Goal: Communication & Community: Answer question/provide support

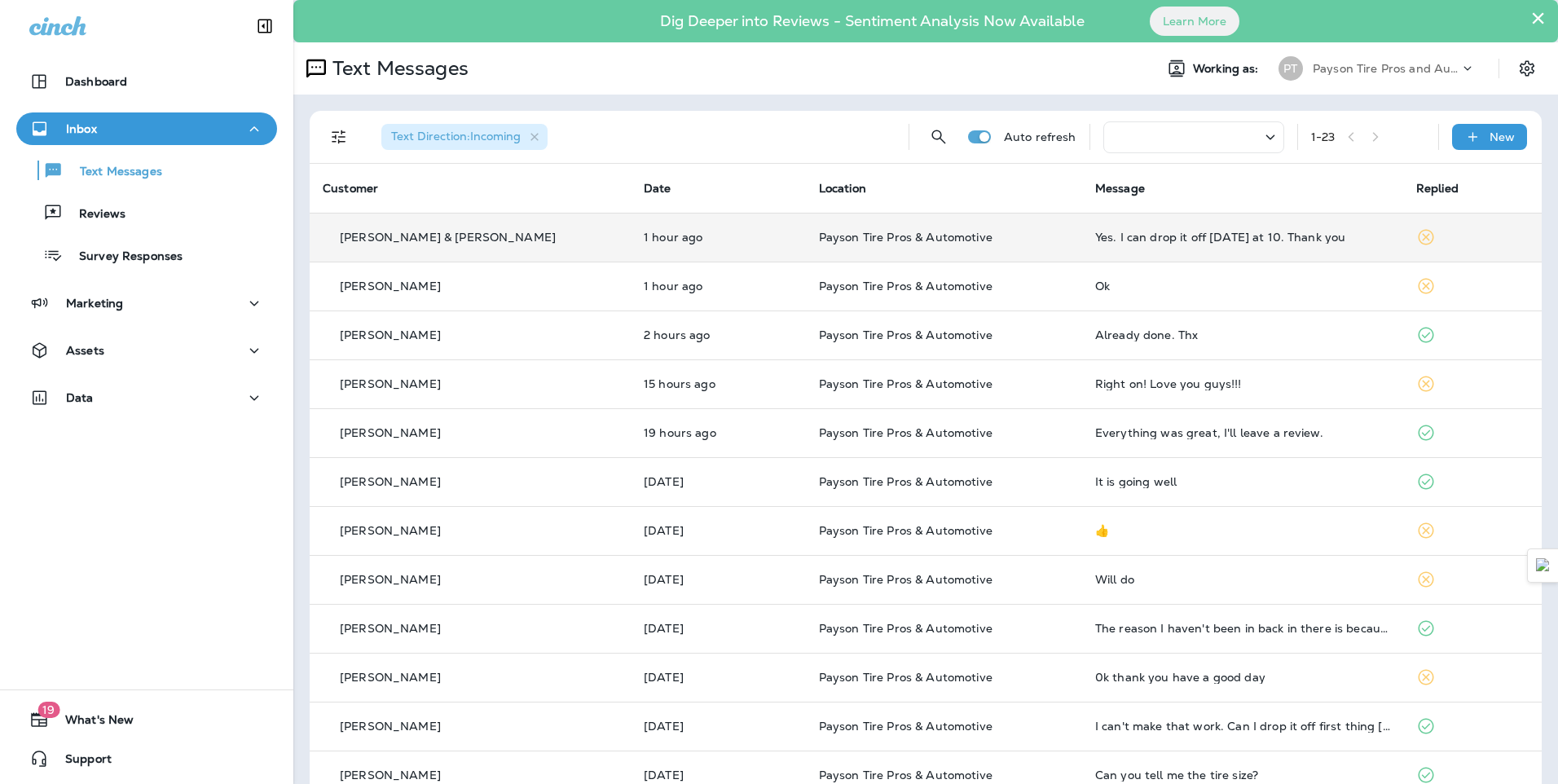
click at [538, 230] on div "[PERSON_NAME] & [PERSON_NAME]" at bounding box center [470, 237] width 295 height 17
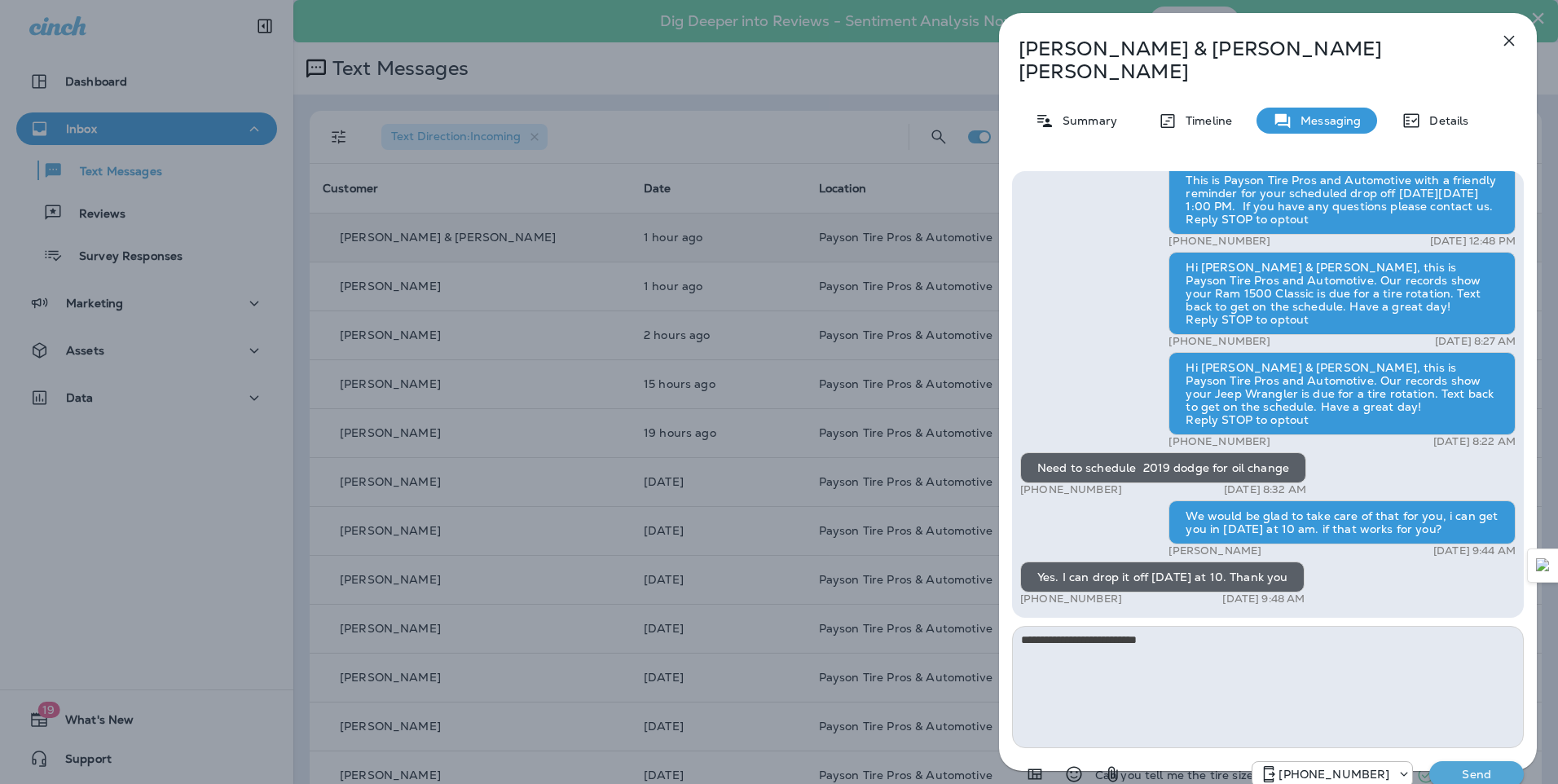
type textarea "**********"
click at [1472, 767] on p "Send" at bounding box center [1477, 774] width 69 height 14
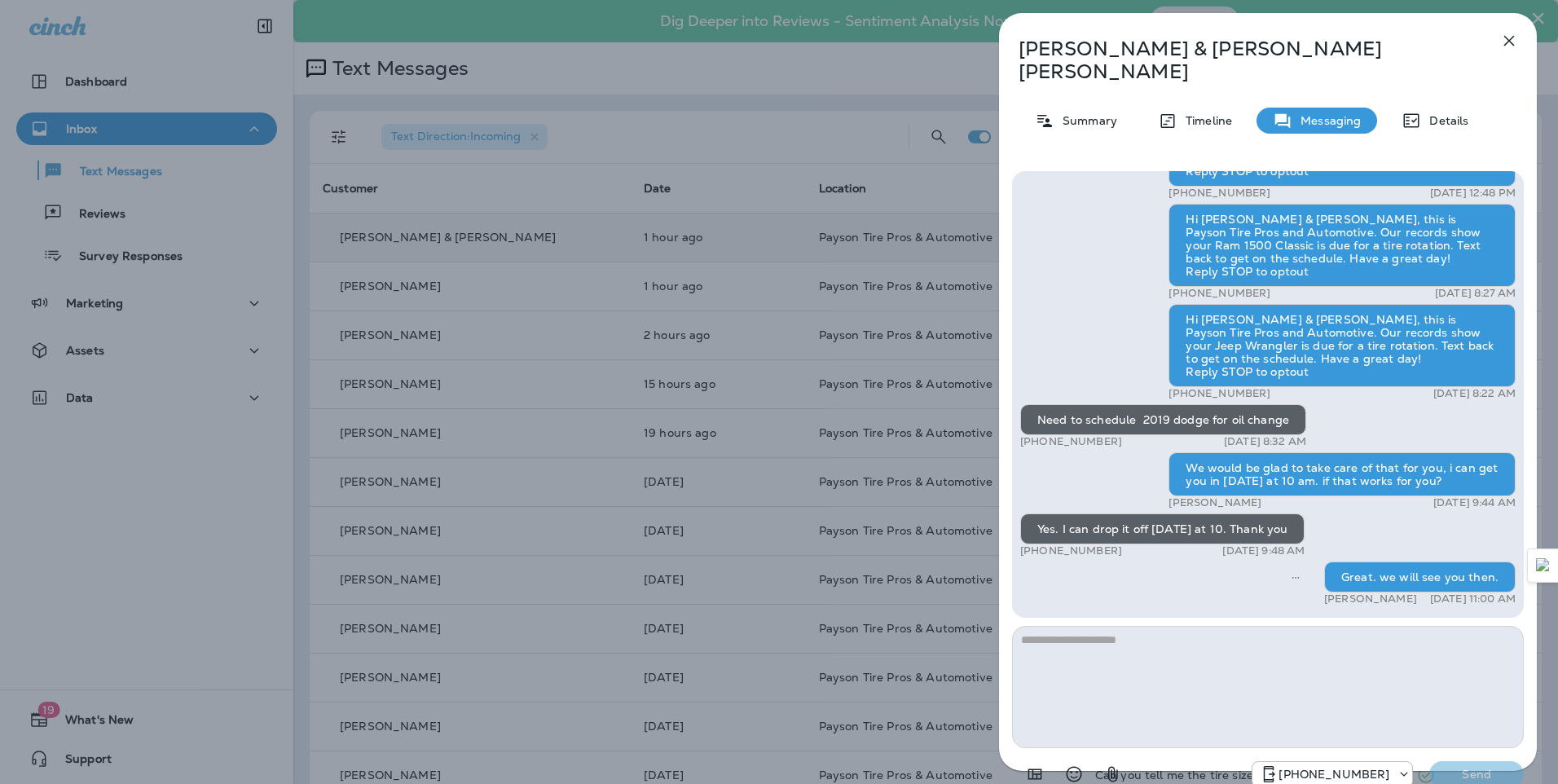
click at [215, 472] on div "[PERSON_NAME] & [PERSON_NAME] Summary Timeline Messaging Details Hello [PERSON_…" at bounding box center [779, 392] width 1558 height 784
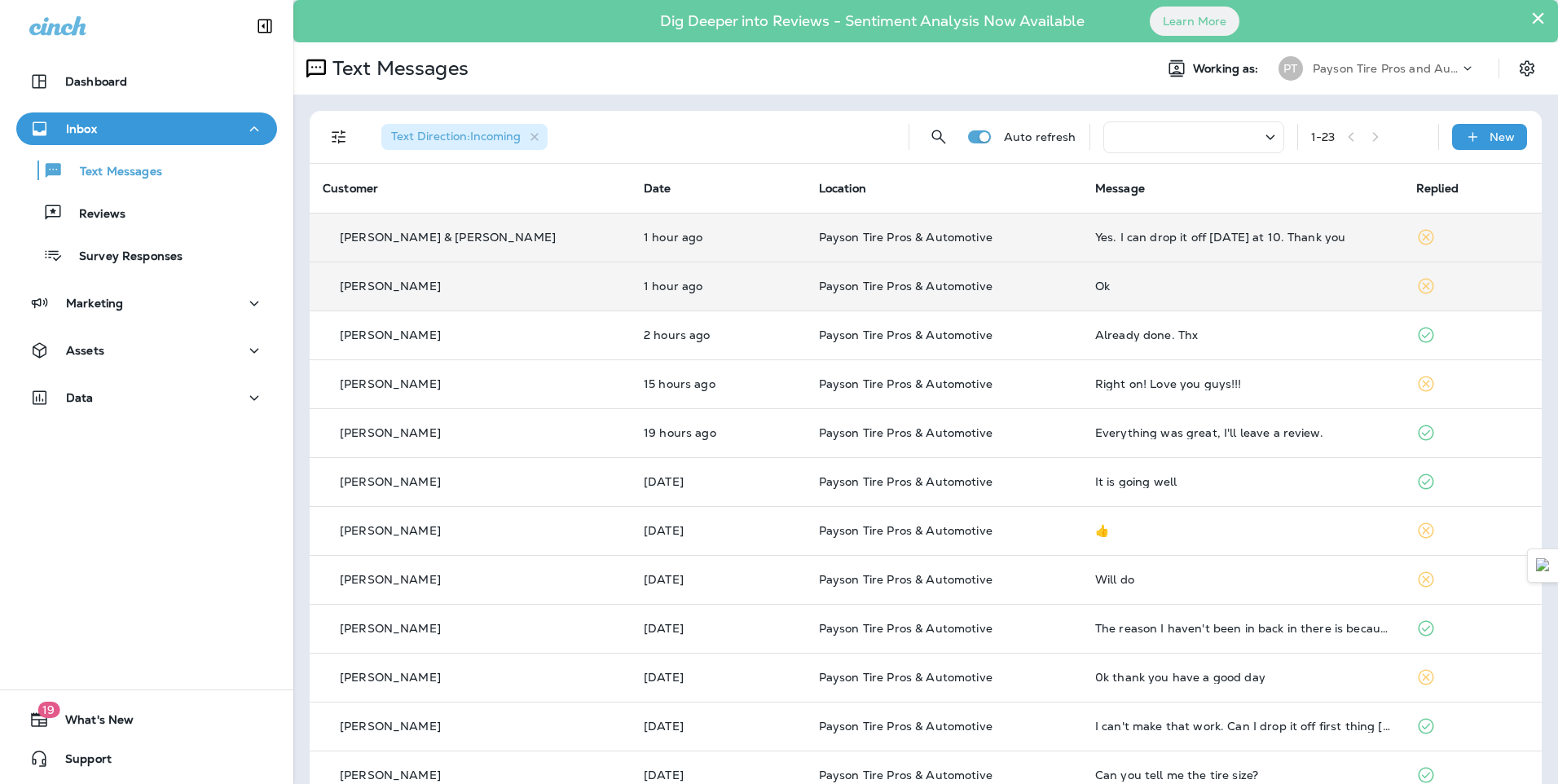
click at [531, 284] on div "[PERSON_NAME]" at bounding box center [470, 286] width 295 height 17
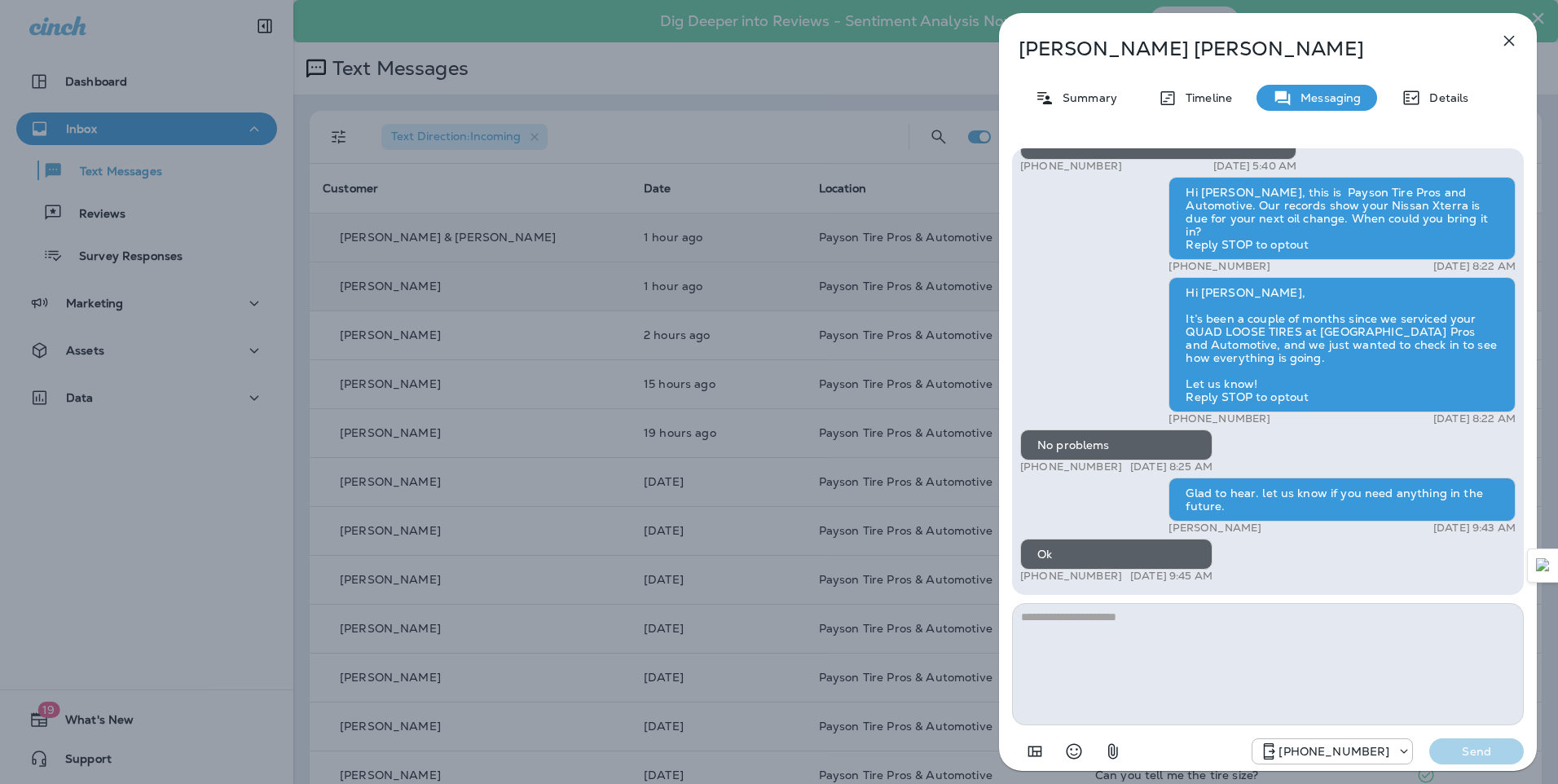
click at [241, 68] on div "[PERSON_NAME] Summary Timeline Messaging Details Hello [PERSON_NAME], This is P…" at bounding box center [779, 392] width 1558 height 784
